Goal: Navigation & Orientation: Find specific page/section

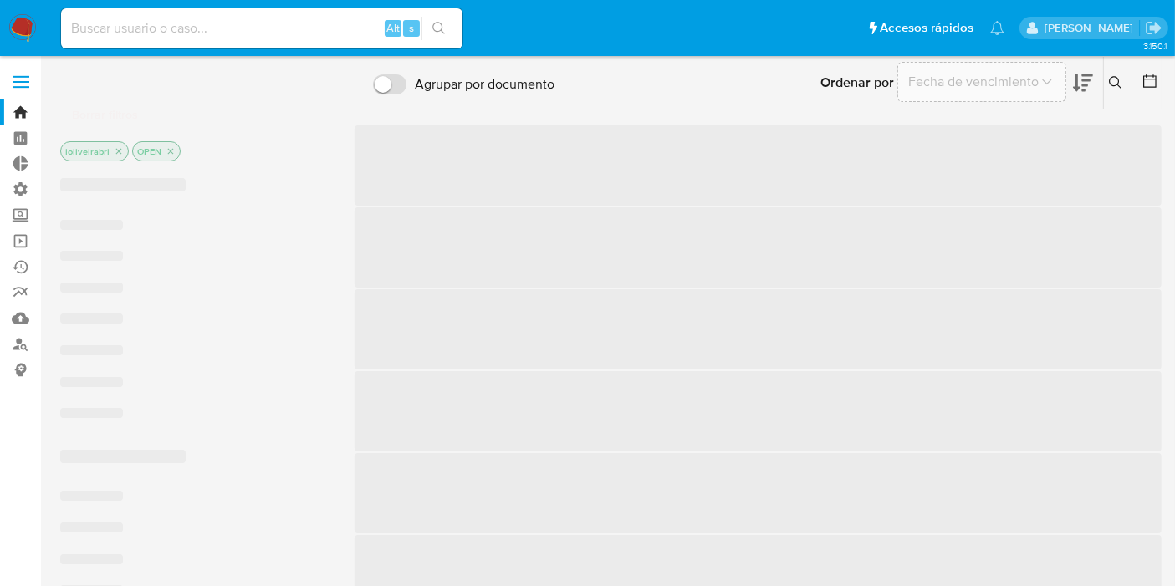
drag, startPoint x: 563, startPoint y: 321, endPoint x: 708, endPoint y: 317, distance: 145.6
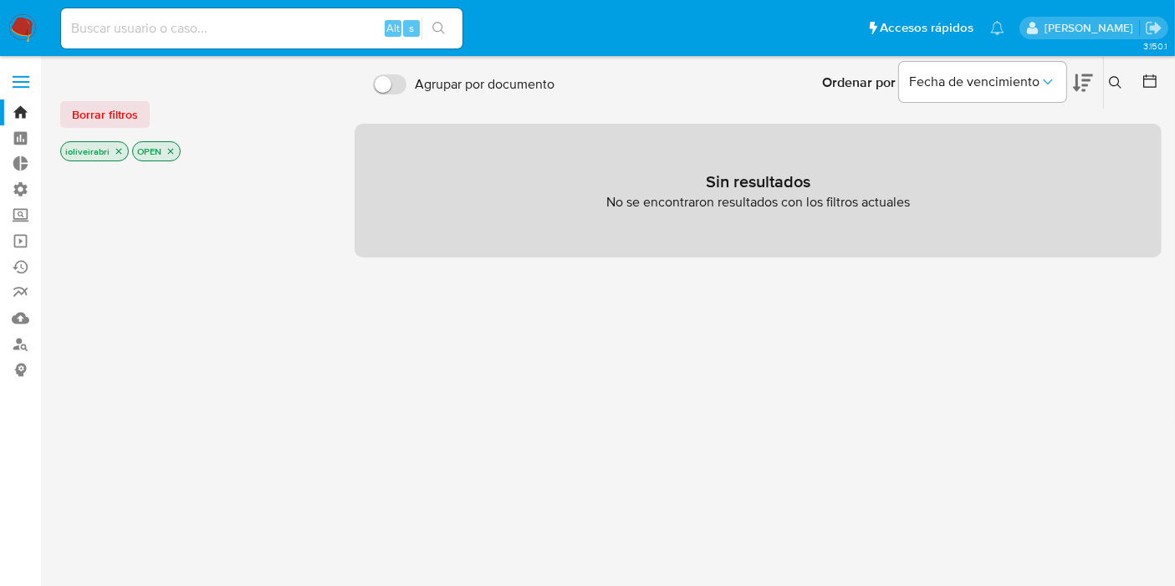
click at [702, 71] on div "Ordenar por Fecha de vencimiento No es posible ordenar los resultados mientras …" at bounding box center [862, 83] width 599 height 52
click at [112, 114] on span "Borrar filtros" at bounding box center [105, 114] width 66 height 23
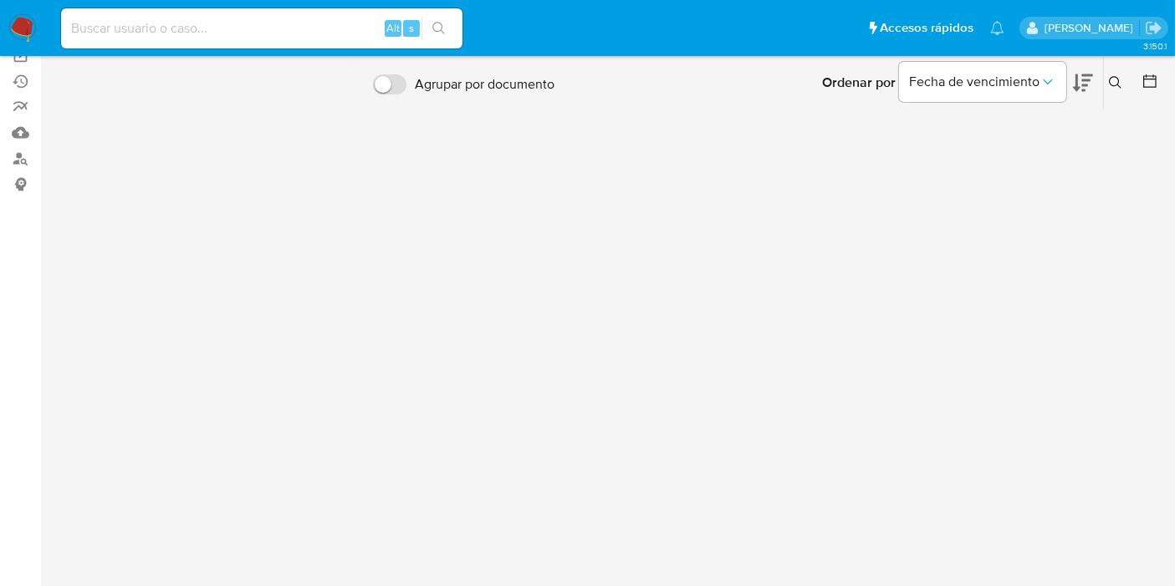
scroll to position [238, 0]
click at [27, 23] on img at bounding box center [22, 28] width 28 height 28
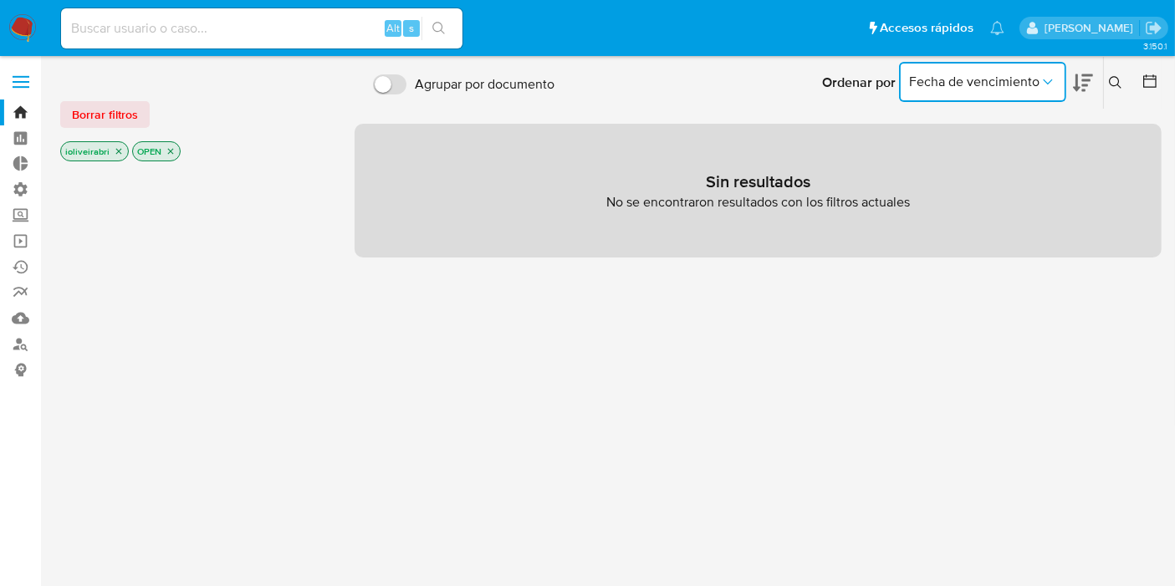
click at [1042, 74] on icon "Ordenar por" at bounding box center [1048, 82] width 17 height 17
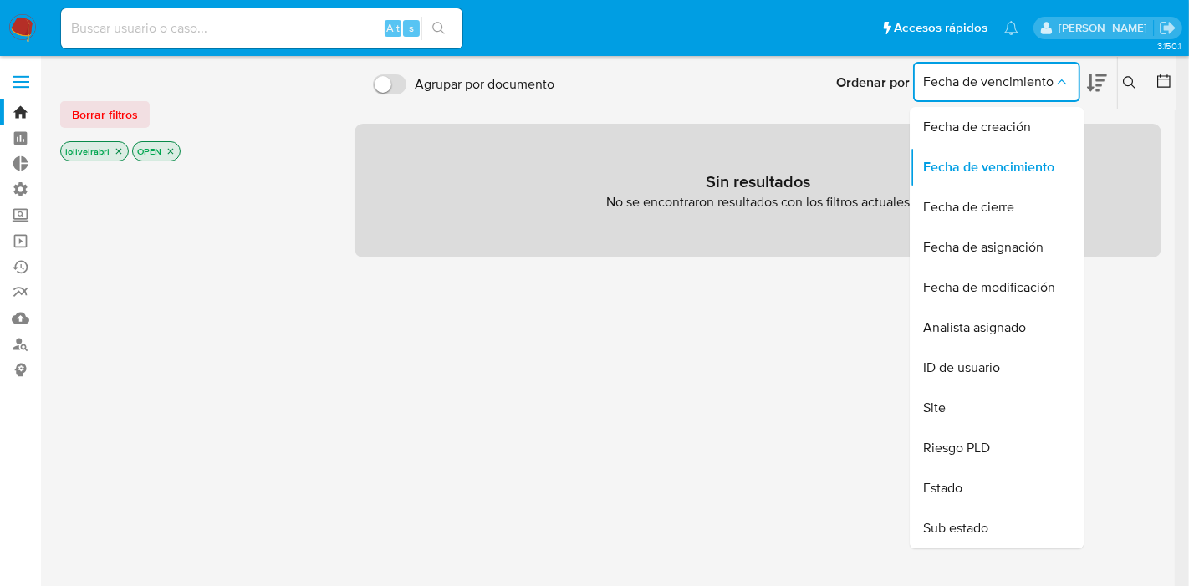
click at [1043, 80] on span "Fecha de vencimiento" at bounding box center [988, 82] width 130 height 17
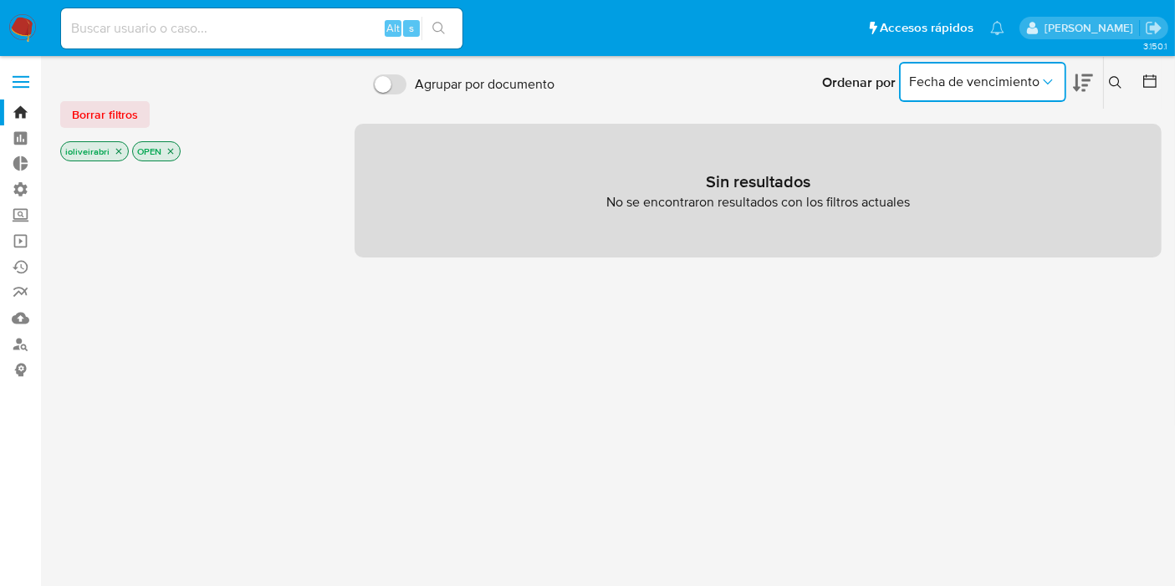
click at [1043, 80] on icon "Ordenar por" at bounding box center [1048, 82] width 17 height 17
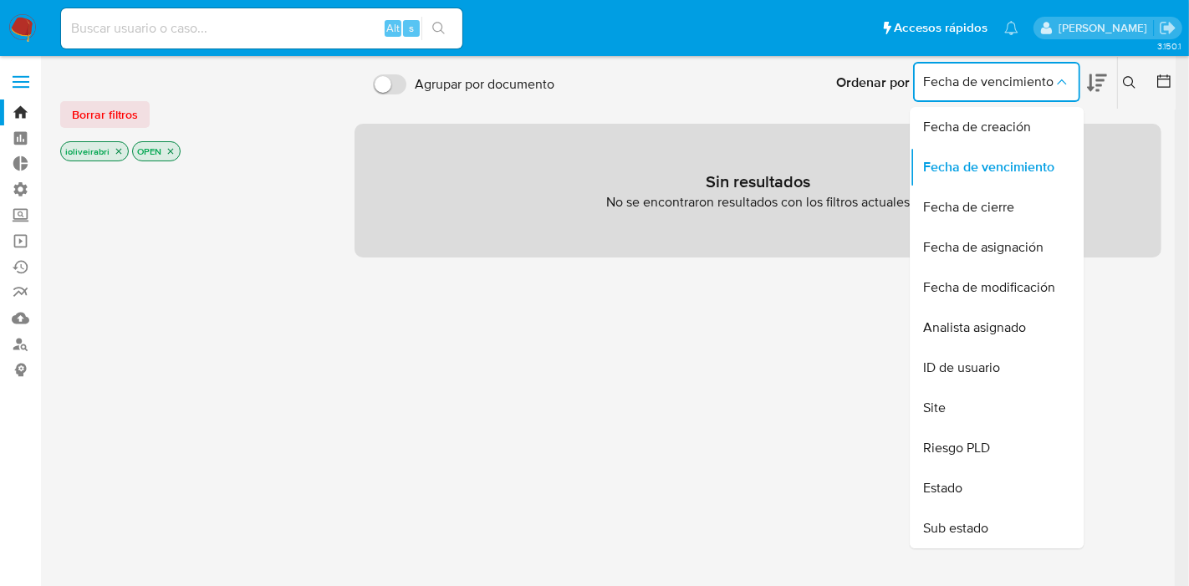
click at [1043, 80] on span "Fecha de vencimiento" at bounding box center [988, 82] width 130 height 17
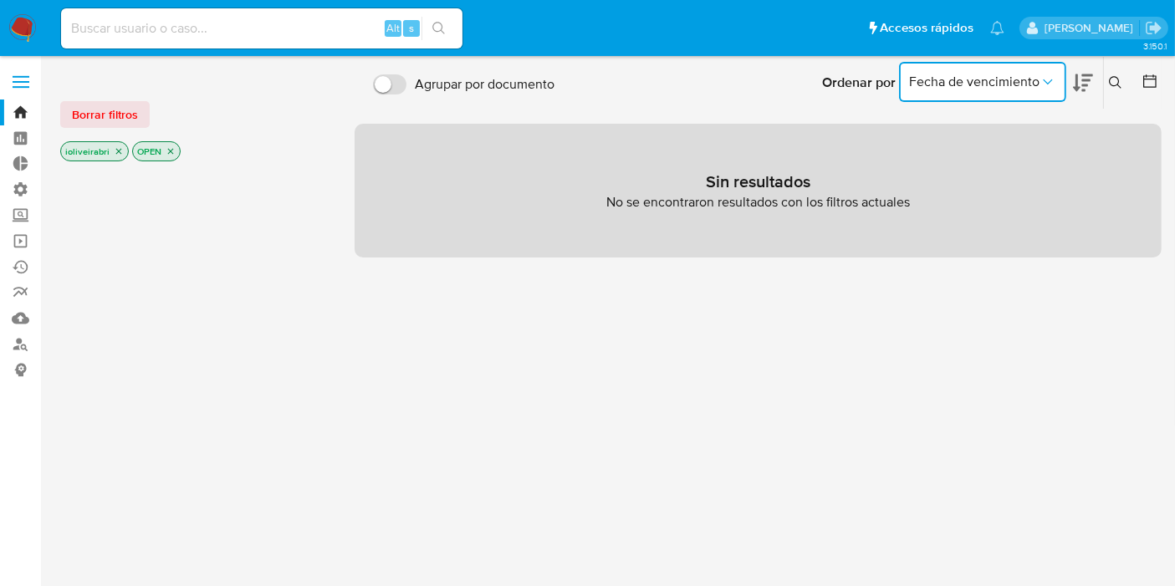
click at [1046, 78] on icon "Ordenar por" at bounding box center [1048, 82] width 17 height 17
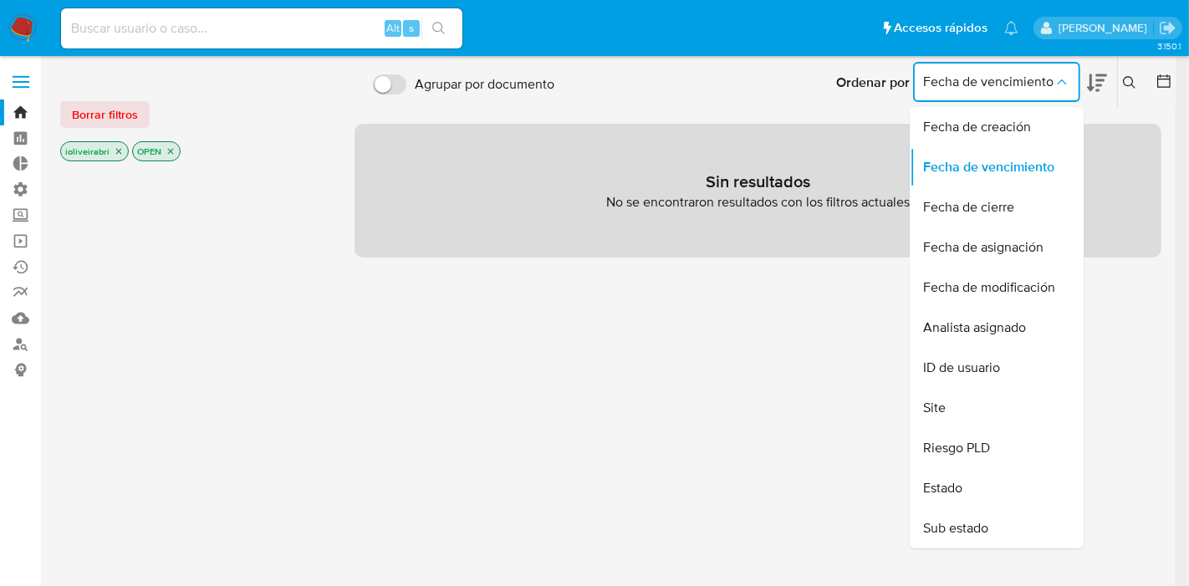
click at [1052, 82] on span "Fecha de vencimiento" at bounding box center [988, 82] width 130 height 17
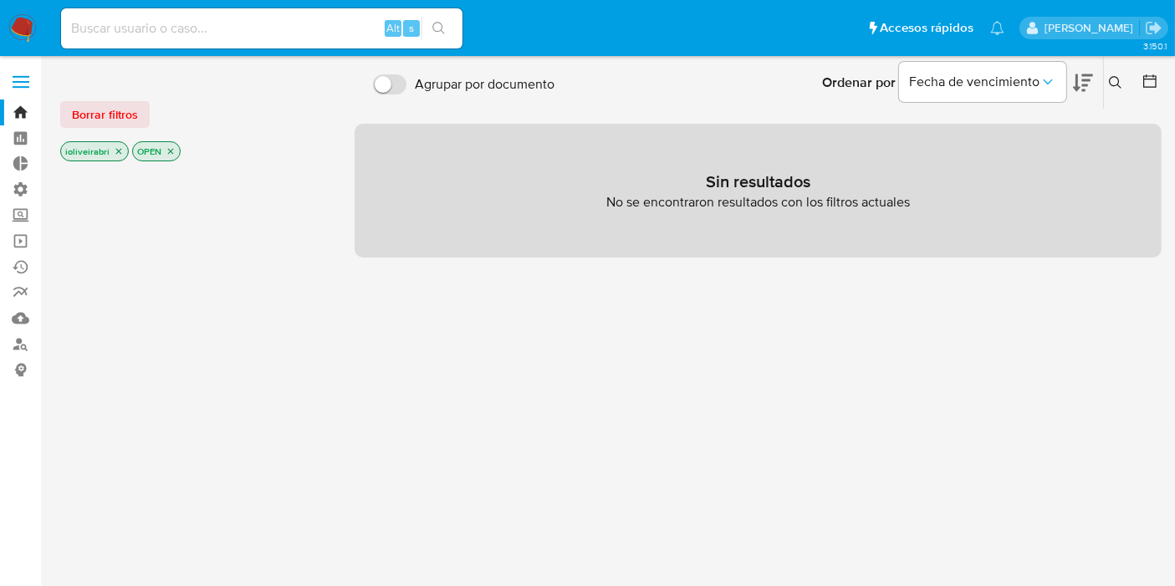
drag, startPoint x: 836, startPoint y: 75, endPoint x: 862, endPoint y: 102, distance: 37.8
click at [887, 99] on div "Ordenar por Fecha de vencimiento" at bounding box center [956, 83] width 294 height 52
click at [832, 97] on div "Ordenar por Fecha de vencimiento" at bounding box center [956, 83] width 294 height 52
drag, startPoint x: 826, startPoint y: 81, endPoint x: 897, endPoint y: 80, distance: 70.3
click at [897, 80] on div "Ordenar por Fecha de vencimiento" at bounding box center [956, 83] width 294 height 52
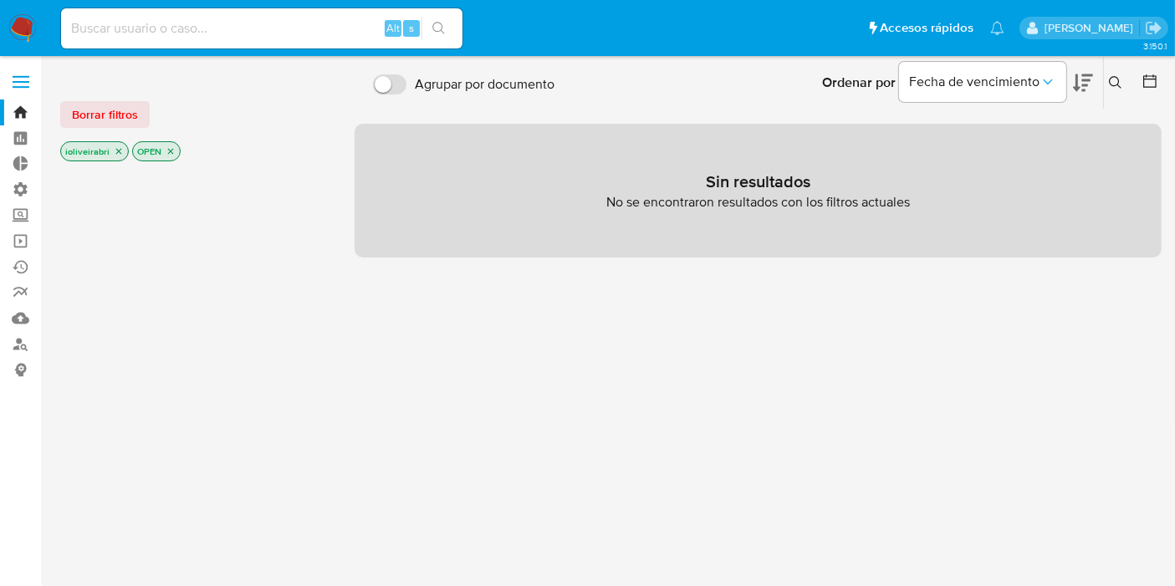
click at [897, 80] on div "Ordenar por Fecha de vencimiento" at bounding box center [956, 83] width 294 height 52
click at [23, 18] on img at bounding box center [22, 28] width 28 height 28
drag, startPoint x: 677, startPoint y: 185, endPoint x: 981, endPoint y: 194, distance: 304.6
click at [1004, 199] on div "Sin resultados No se encontraron resultados con los filtros actuales" at bounding box center [758, 191] width 807 height 134
click at [834, 182] on div "Sin resultados No se encontraron resultados con los filtros actuales" at bounding box center [758, 191] width 807 height 134
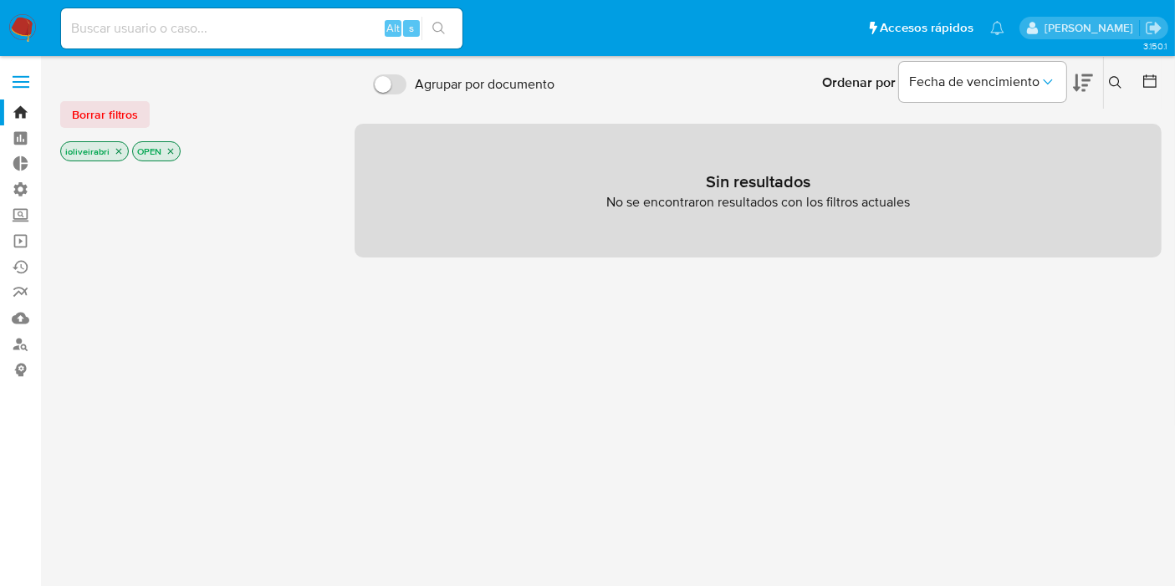
drag, startPoint x: 698, startPoint y: 175, endPoint x: 919, endPoint y: 209, distance: 224.3
click at [941, 212] on div "Sin resultados No se encontraron resultados con los filtros actuales" at bounding box center [758, 191] width 807 height 134
click at [874, 204] on p "No se encontraron resultados con los filtros actuales" at bounding box center [758, 202] width 304 height 18
drag, startPoint x: 703, startPoint y: 178, endPoint x: 976, endPoint y: 180, distance: 272.7
click at [976, 180] on div "Sin resultados No se encontraron resultados con los filtros actuales" at bounding box center [758, 191] width 807 height 134
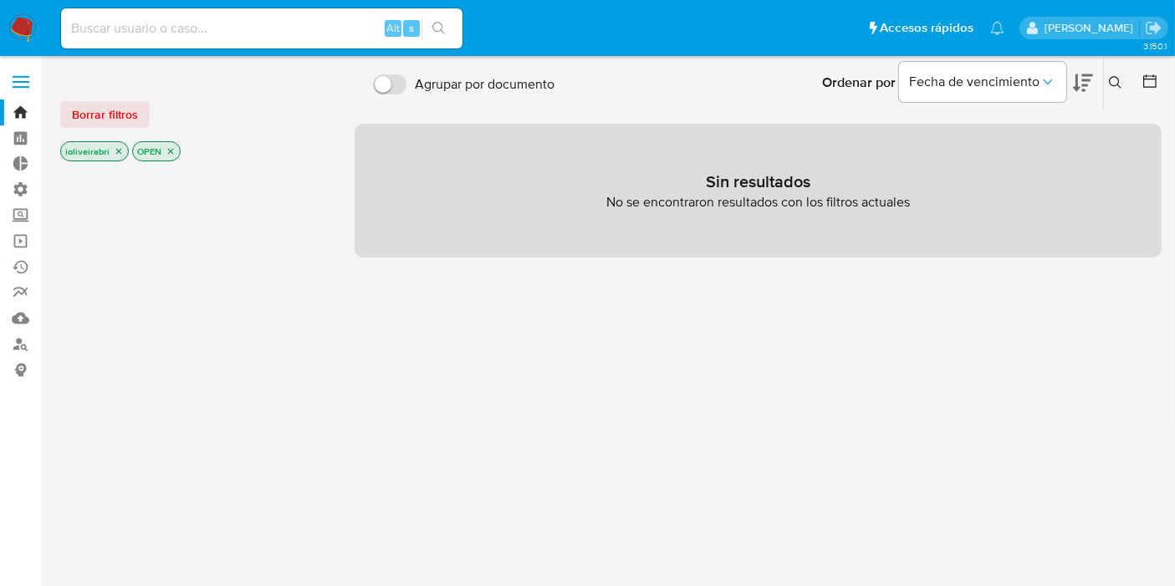
click at [918, 189] on div "Sin resultados No se encontraron resultados con los filtros actuales" at bounding box center [758, 191] width 807 height 134
drag, startPoint x: 704, startPoint y: 183, endPoint x: 958, endPoint y: 214, distance: 256.1
click at [958, 214] on div "Sin resultados No se encontraron resultados con los filtros actuales" at bounding box center [758, 191] width 807 height 134
click at [798, 204] on p "No se encontraron resultados con los filtros actuales" at bounding box center [758, 202] width 304 height 18
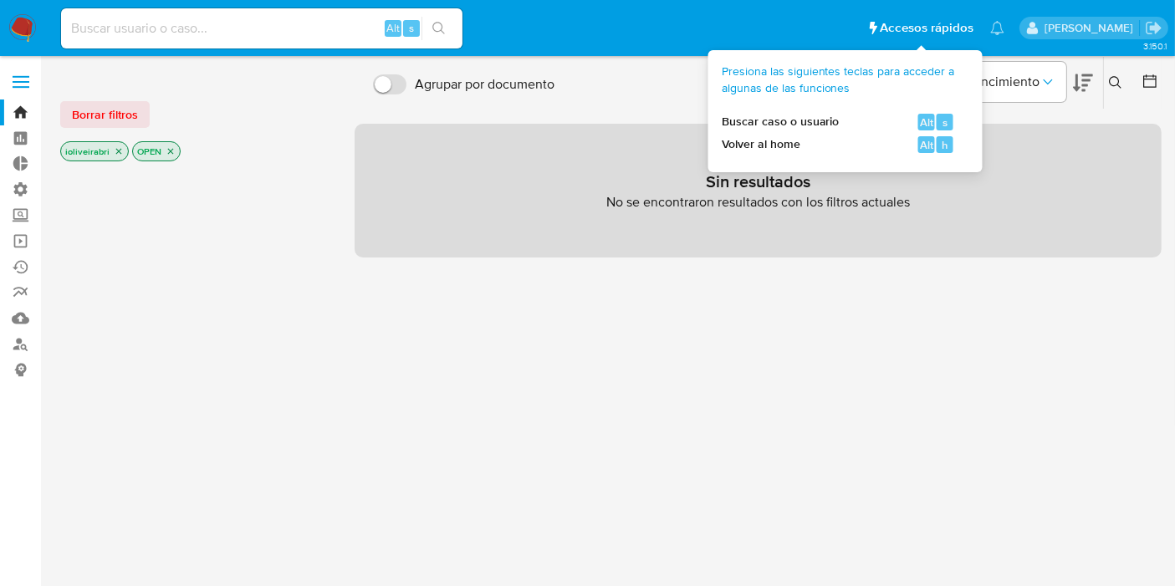
click at [945, 29] on span "Accesos rápidos" at bounding box center [927, 28] width 94 height 18
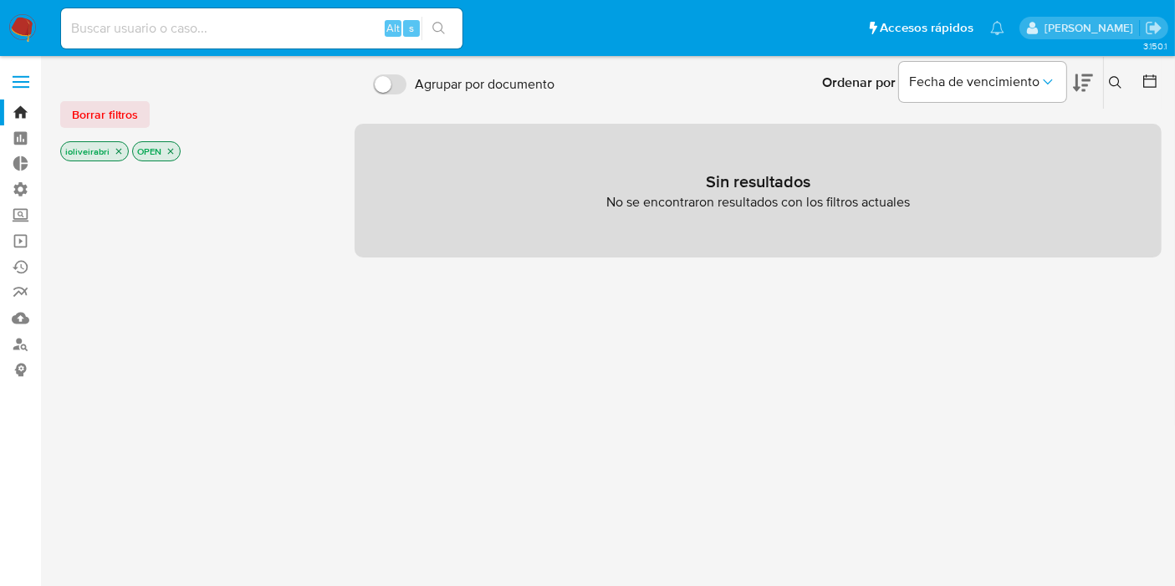
click at [989, 37] on li "Pausado Ver notificaciones" at bounding box center [997, 28] width 23 height 42
click at [999, 37] on li "Pausado Ver notificaciones" at bounding box center [997, 28] width 23 height 42
click at [996, 32] on icon "Notificaciones" at bounding box center [997, 28] width 14 height 14
click at [841, 18] on span at bounding box center [841, 18] width 0 height 0
click at [1154, 117] on div "Agrupar por documento Ordenar por Fecha de vencimiento No es posible ordenar lo…" at bounding box center [758, 163] width 807 height 187
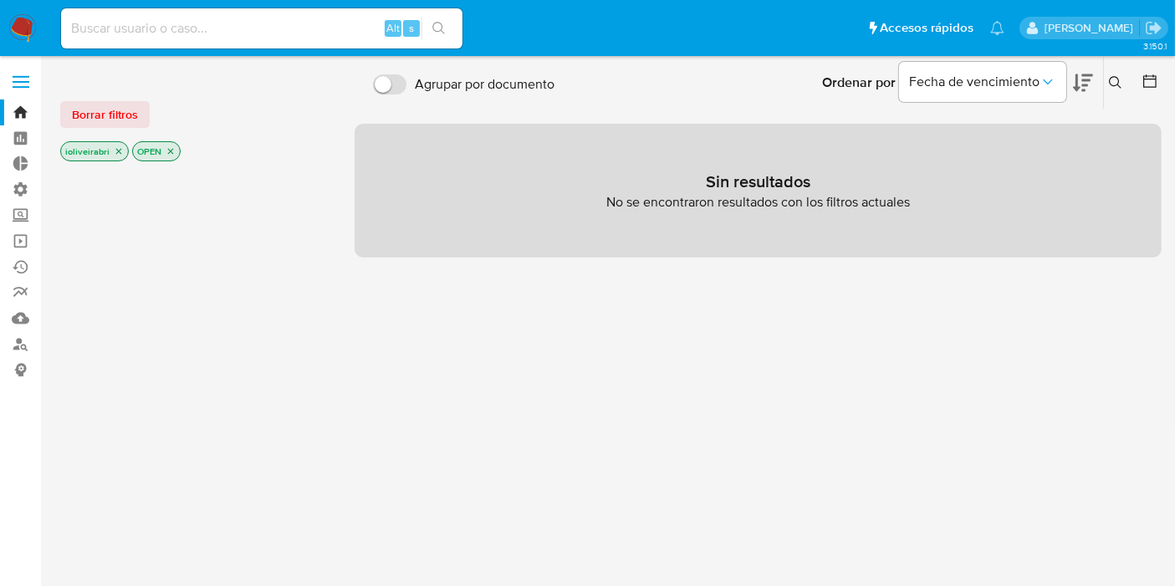
click at [1144, 69] on div at bounding box center [1147, 83] width 30 height 52
click at [1154, 80] on icon at bounding box center [1150, 81] width 17 height 17
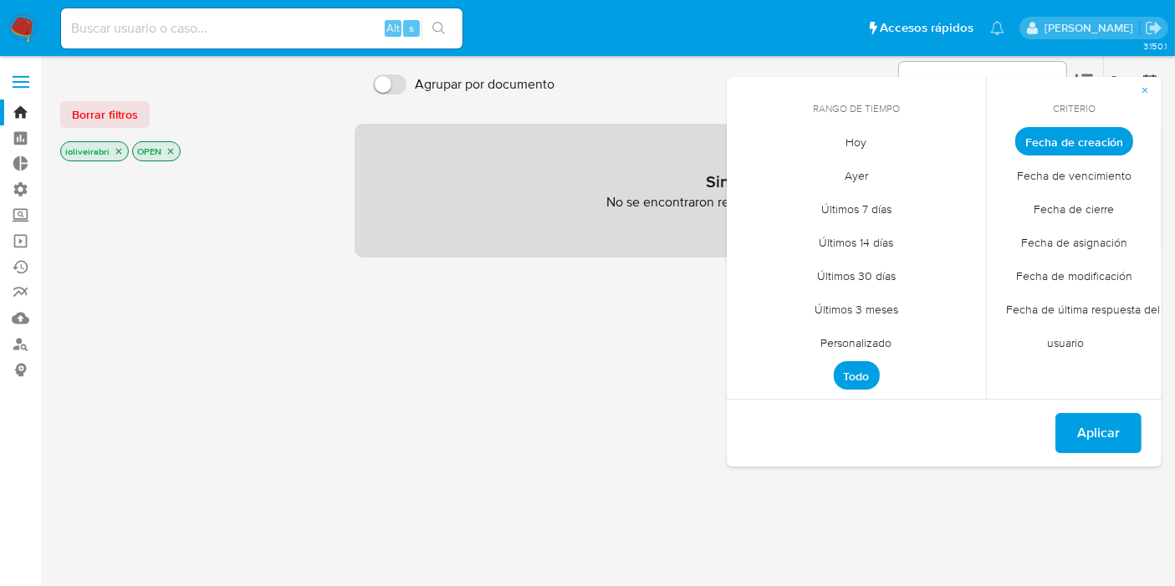
click at [1091, 309] on span "Fecha de última respuesta del usuario" at bounding box center [1074, 327] width 171 height 68
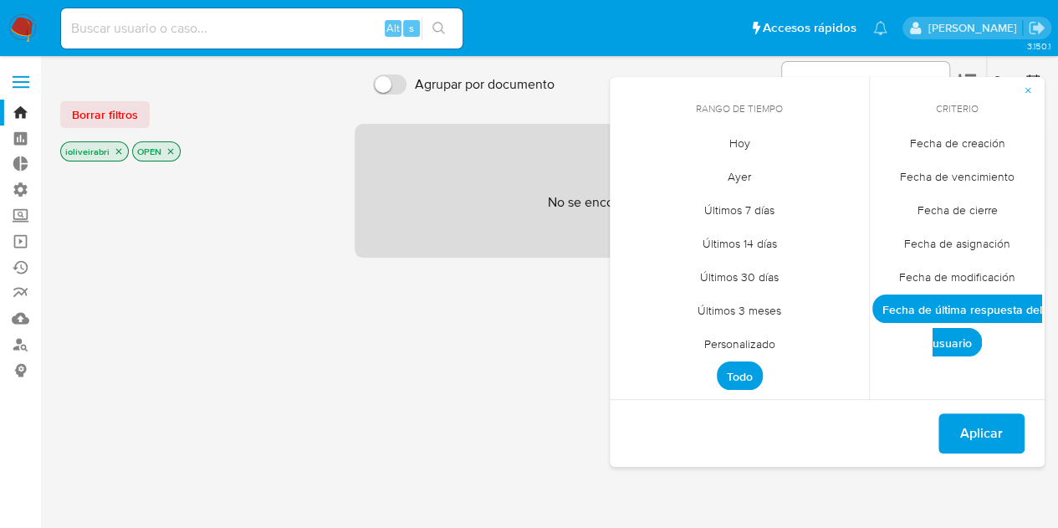
click at [943, 273] on span "Fecha de modificación" at bounding box center [957, 276] width 151 height 34
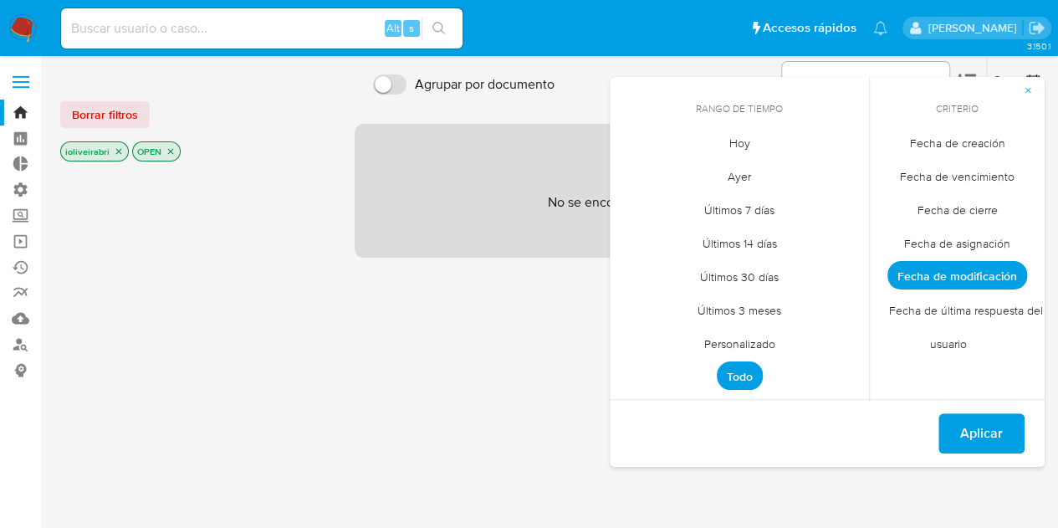
click at [952, 324] on span "Fecha de última respuesta del usuario" at bounding box center [956, 327] width 171 height 68
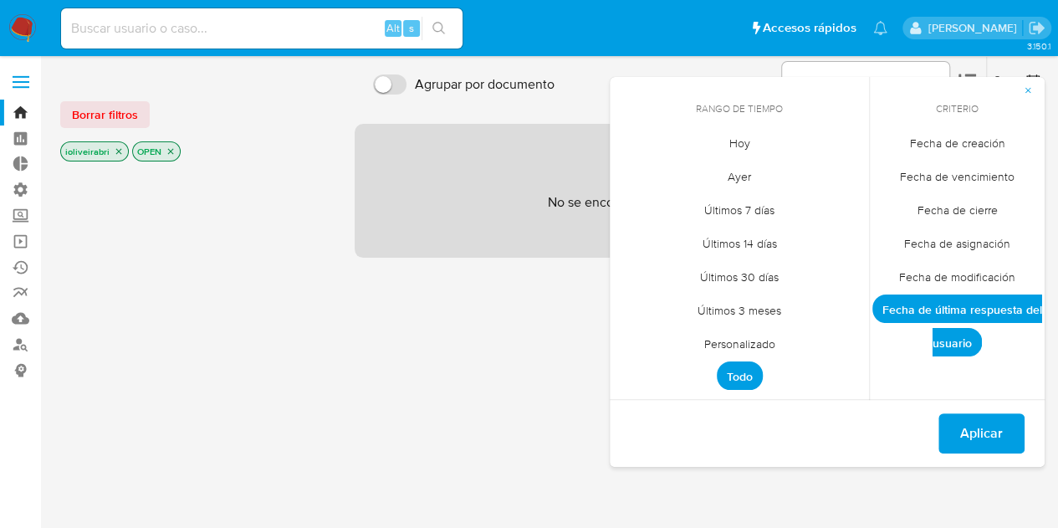
click at [940, 266] on span "Fecha de modificación" at bounding box center [957, 276] width 151 height 34
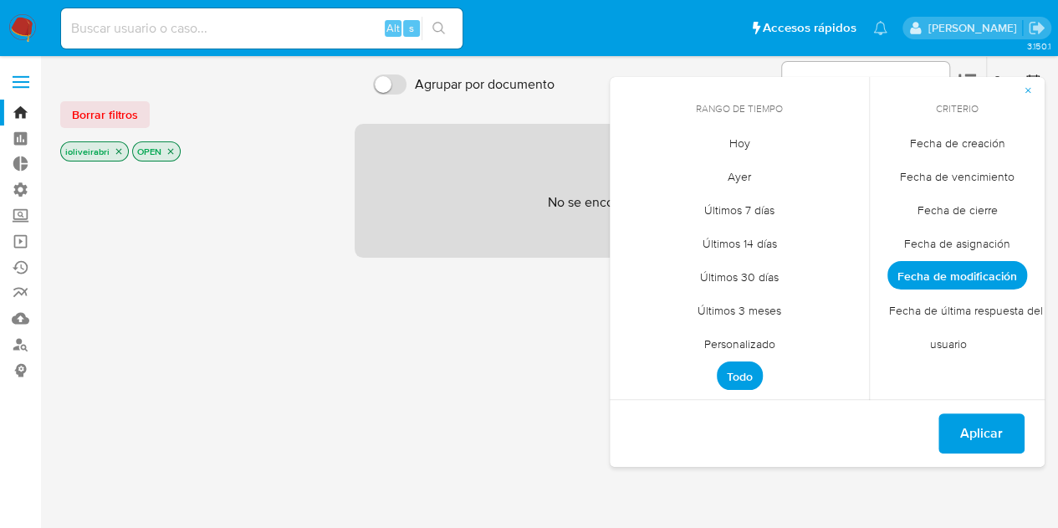
click at [949, 327] on span "Fecha de última respuesta del usuario" at bounding box center [956, 327] width 171 height 68
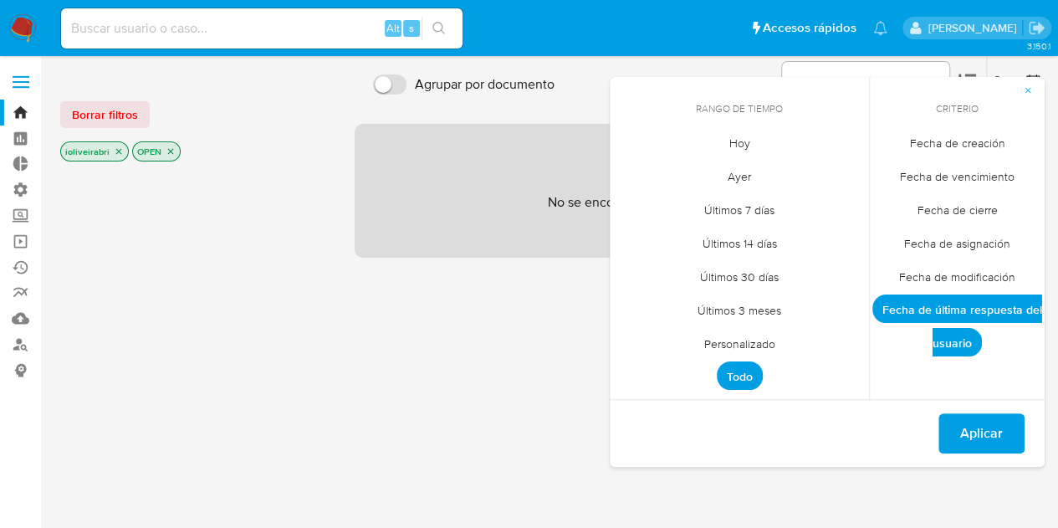
click at [922, 345] on div "Criterio Fecha de creación Fecha de vencimiento Fecha de cierre Fecha de asigna…" at bounding box center [957, 238] width 176 height 323
click at [936, 295] on span "Fecha de última respuesta del usuario" at bounding box center [957, 325] width 170 height 62
click at [945, 284] on span "Fecha de modificación" at bounding box center [957, 276] width 151 height 34
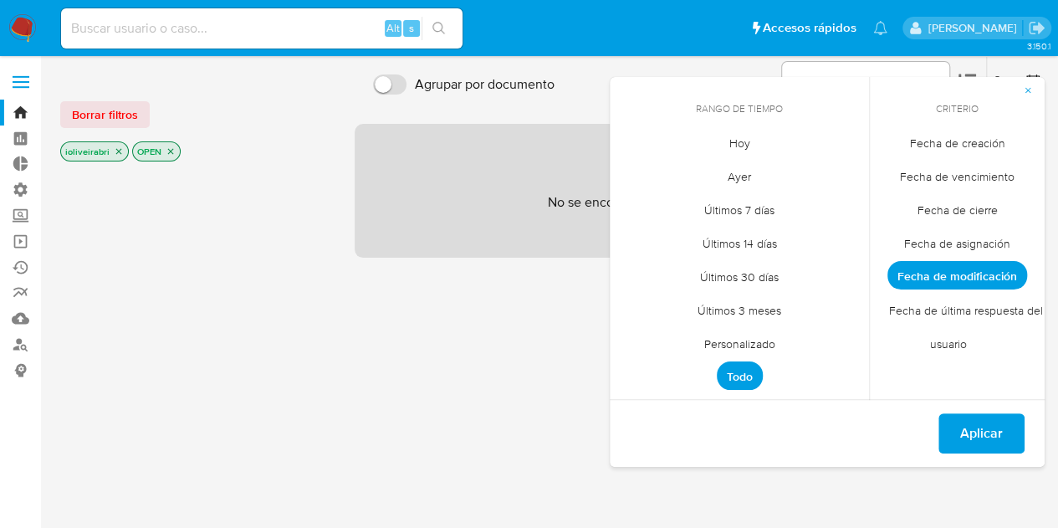
click at [978, 312] on span "Fecha de última respuesta del usuario" at bounding box center [956, 327] width 171 height 68
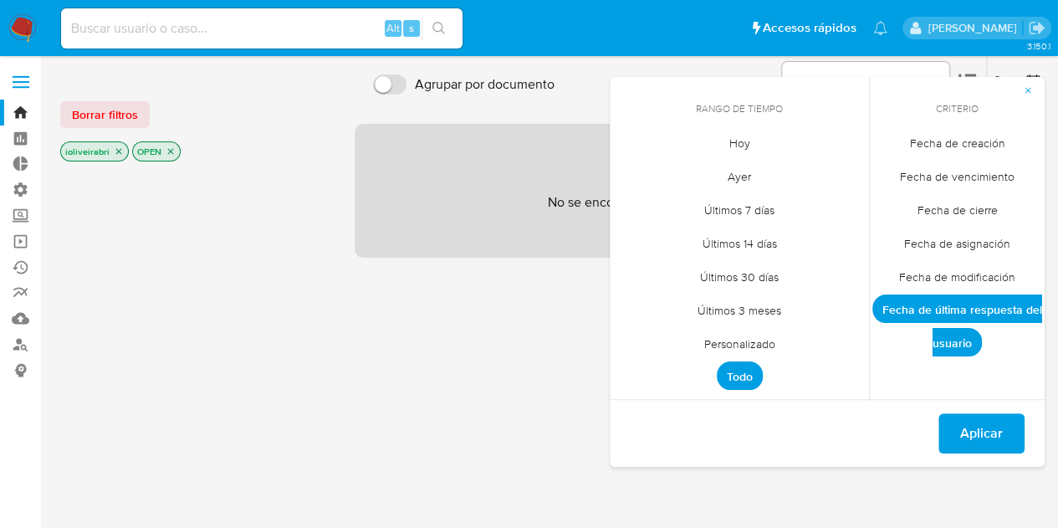
click at [25, 96] on label at bounding box center [21, 81] width 42 height 35
click at [0, 0] on input "checkbox" at bounding box center [0, 0] width 0 height 0
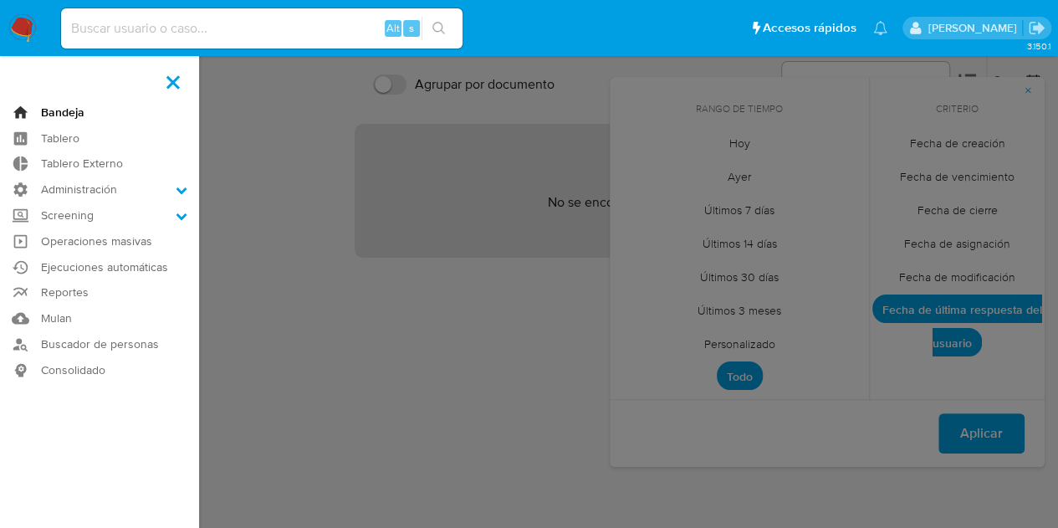
click at [48, 106] on link "Bandeja" at bounding box center [99, 113] width 199 height 26
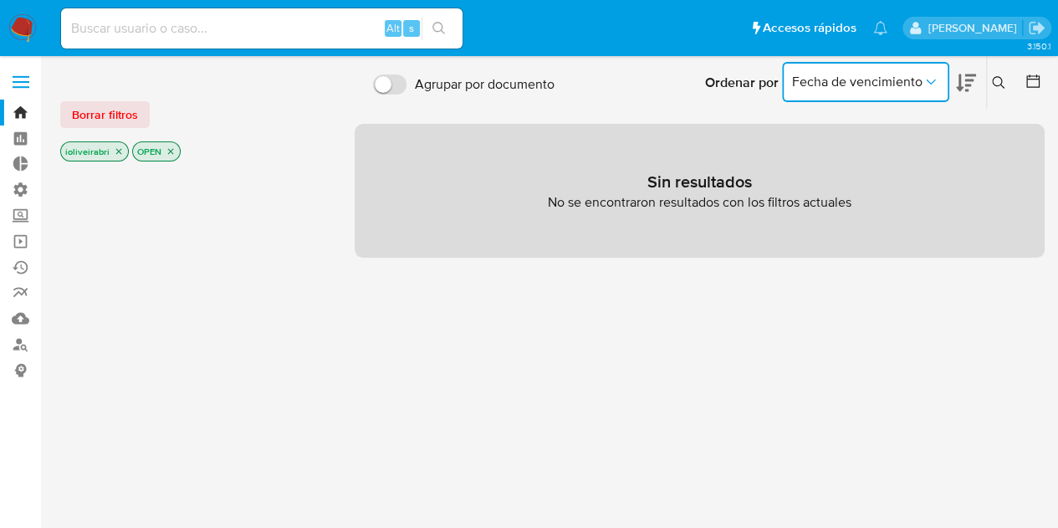
click at [903, 88] on span "Fecha de vencimiento" at bounding box center [857, 82] width 130 height 17
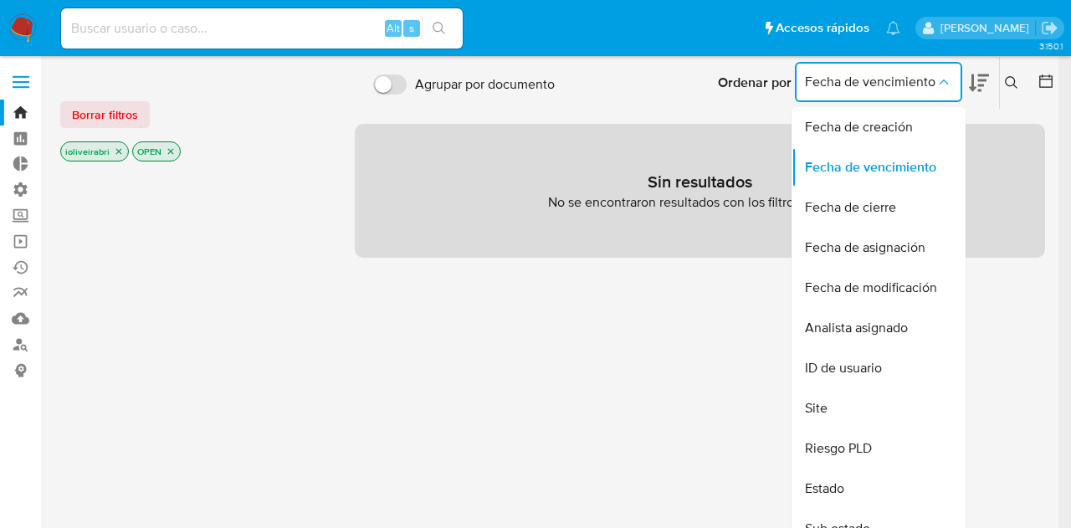
click at [906, 86] on span "Fecha de vencimiento" at bounding box center [870, 82] width 130 height 17
